Goal: Task Accomplishment & Management: Manage account settings

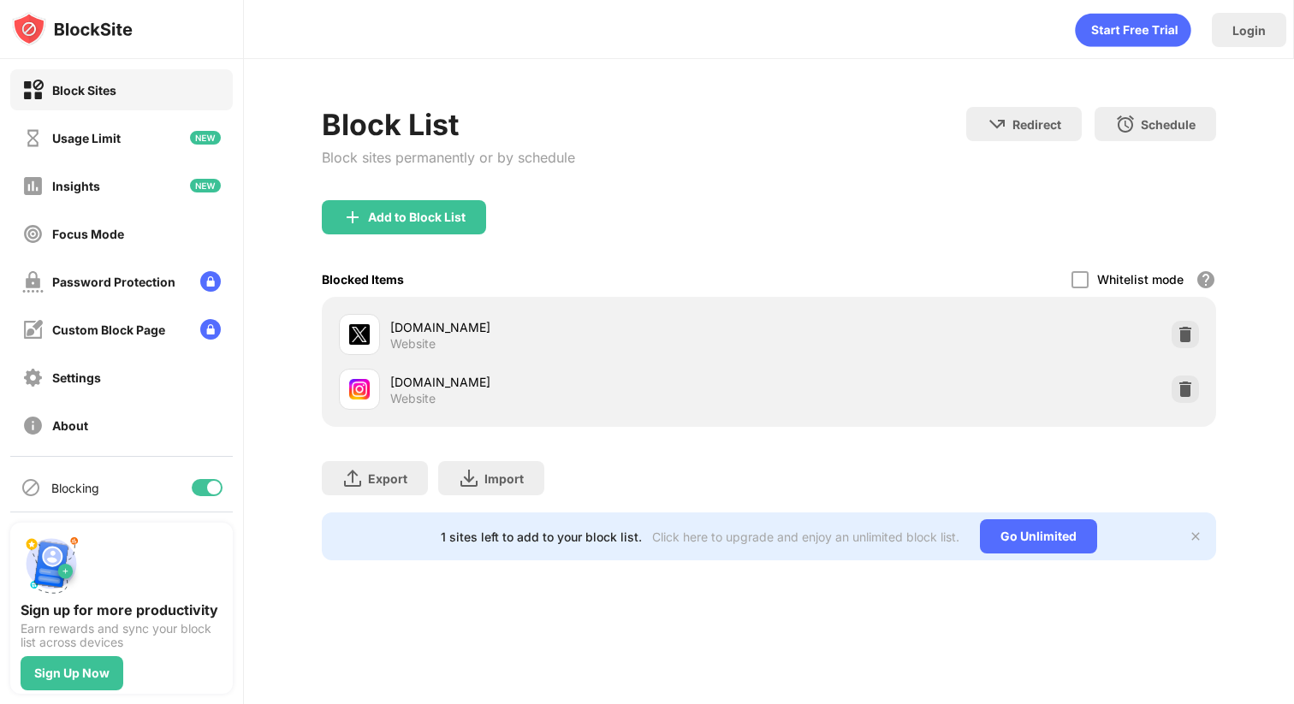
click at [1110, 269] on div "Add to Block List Blocked Items Whitelist mode Block all websites except for th…" at bounding box center [769, 313] width 895 height 227
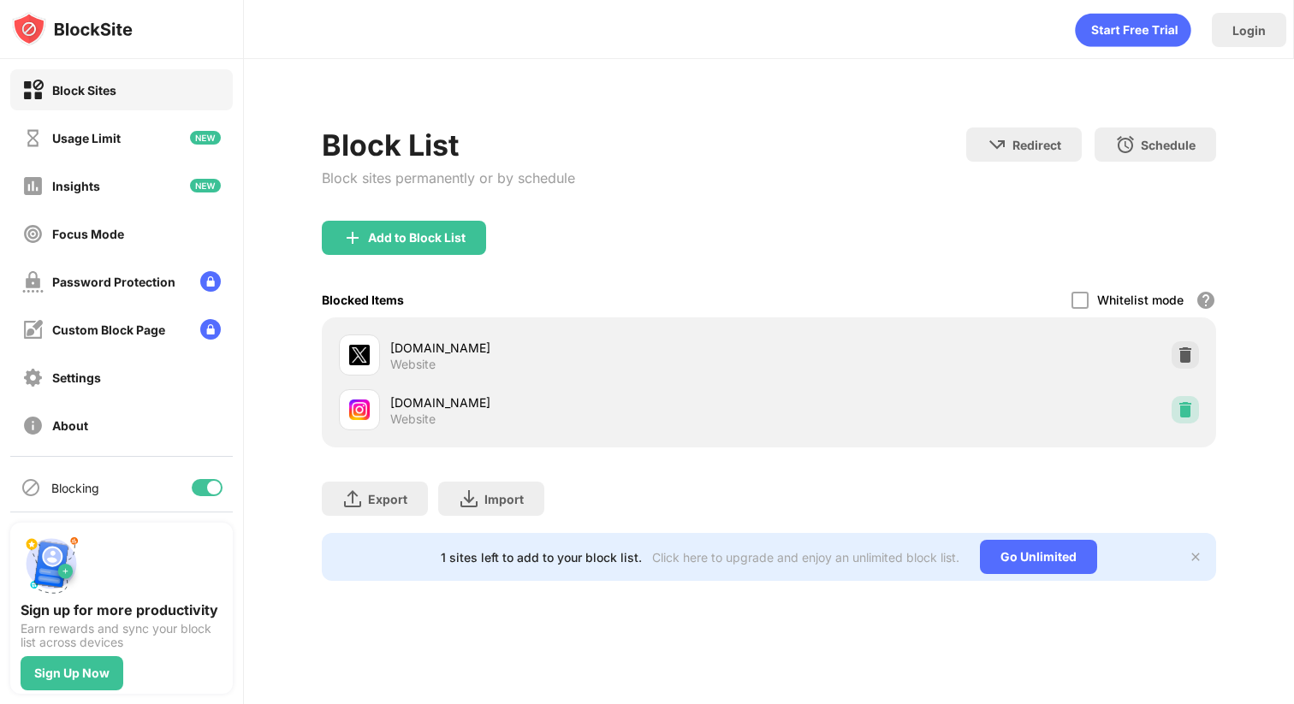
click at [1180, 413] on img at bounding box center [1184, 409] width 17 height 17
